Goal: Find specific page/section: Find specific page/section

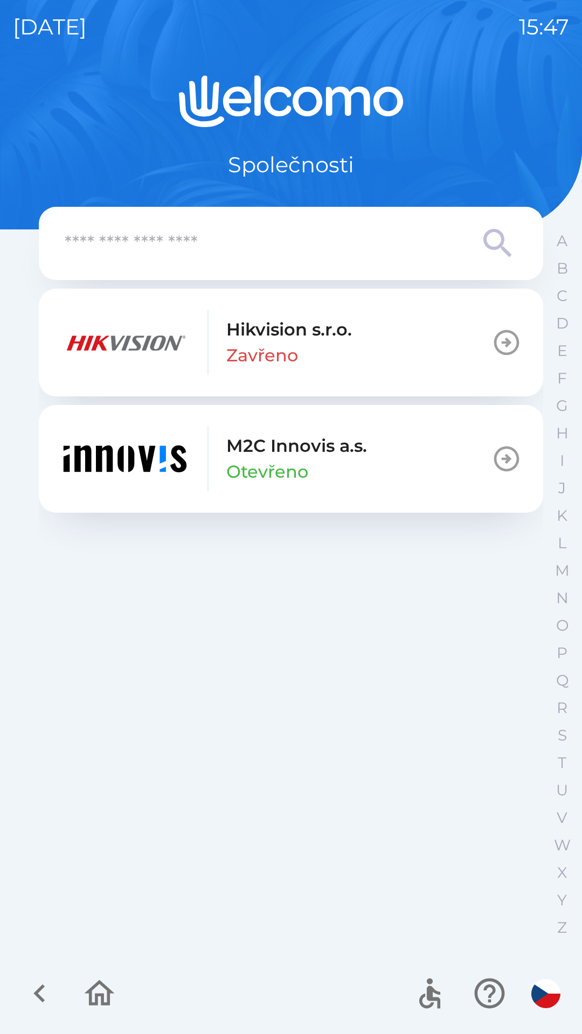
click at [358, 465] on div "M2C Innovis a.s. Otevřeno" at bounding box center [296, 459] width 141 height 52
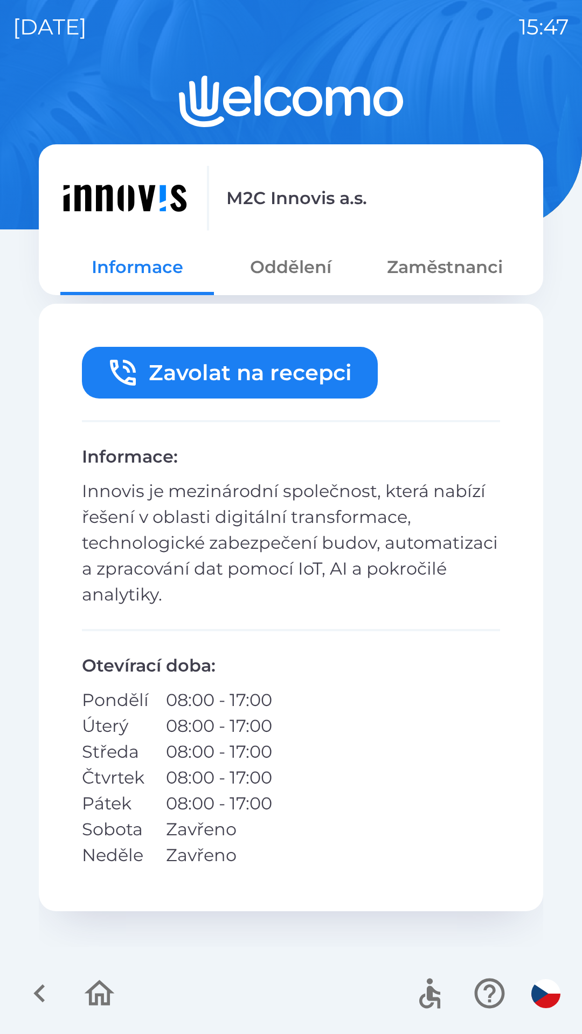
click at [271, 415] on div "Zavolat na recepci Informace : Innovis je mezinárodní společnost, která nabízí …" at bounding box center [291, 607] width 504 height 607
click at [309, 274] on button "Oddělení" at bounding box center [290, 267] width 153 height 39
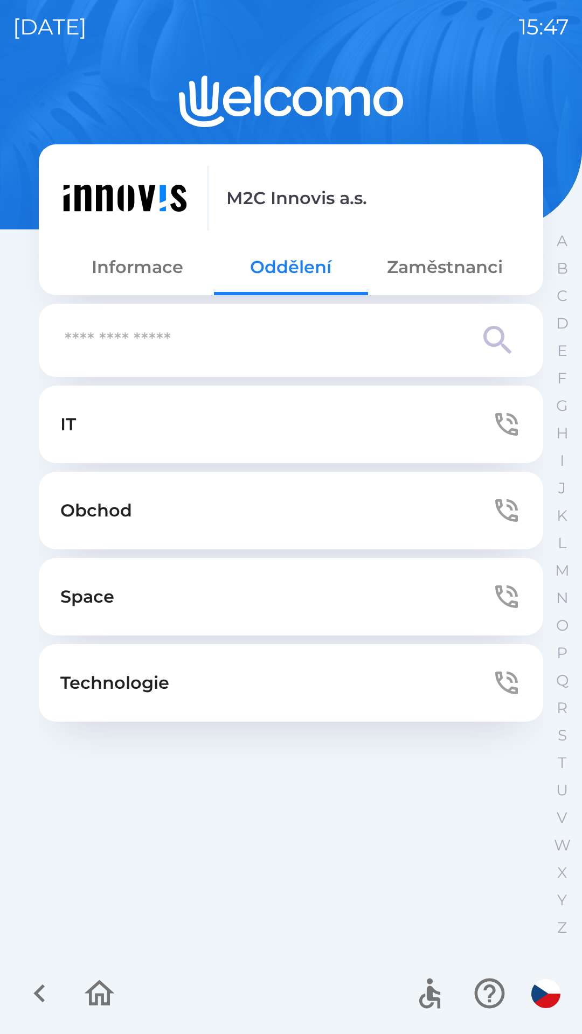
click at [436, 263] on button "Zaměstnanci" at bounding box center [444, 267] width 153 height 39
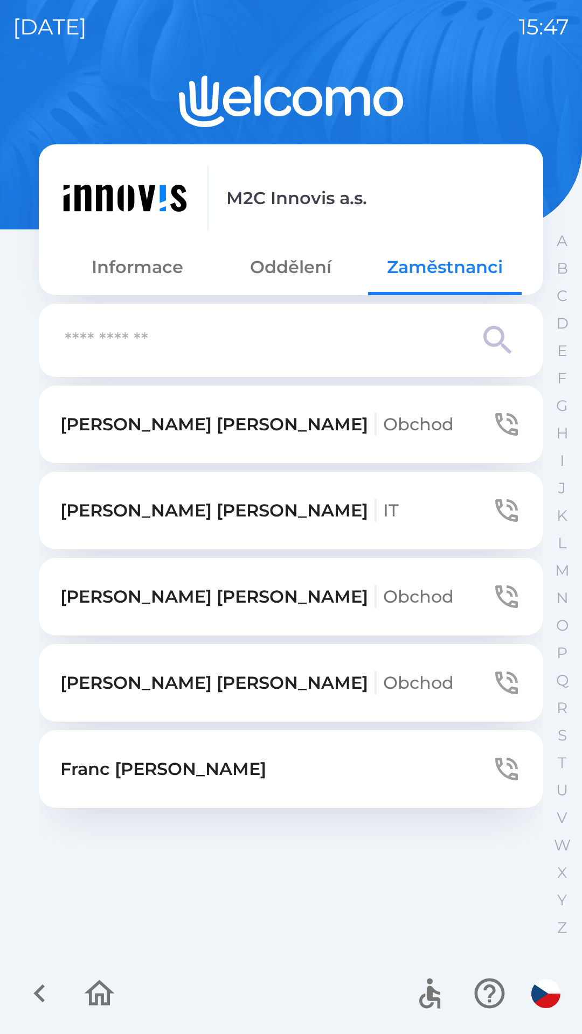
click at [276, 276] on button "Oddělení" at bounding box center [290, 267] width 153 height 39
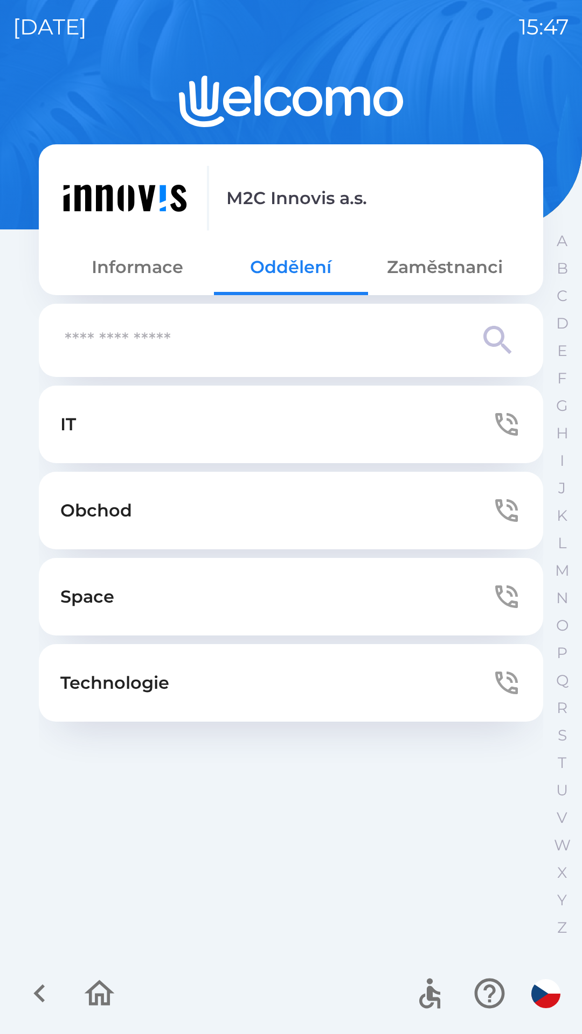
click at [133, 286] on button "Informace" at bounding box center [136, 267] width 153 height 39
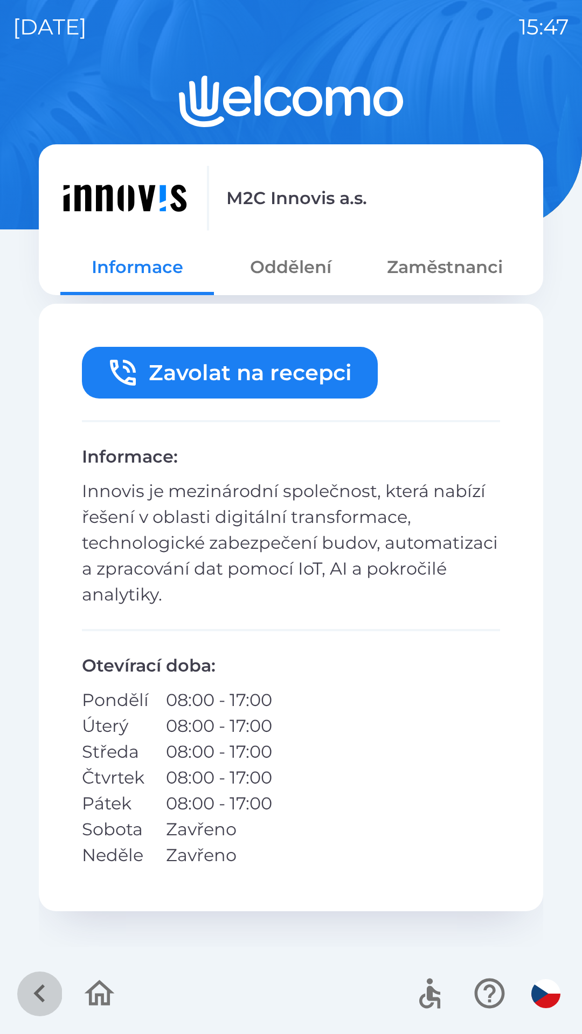
click at [54, 982] on icon "button" at bounding box center [40, 993] width 36 height 36
